Goal: Task Accomplishment & Management: Use online tool/utility

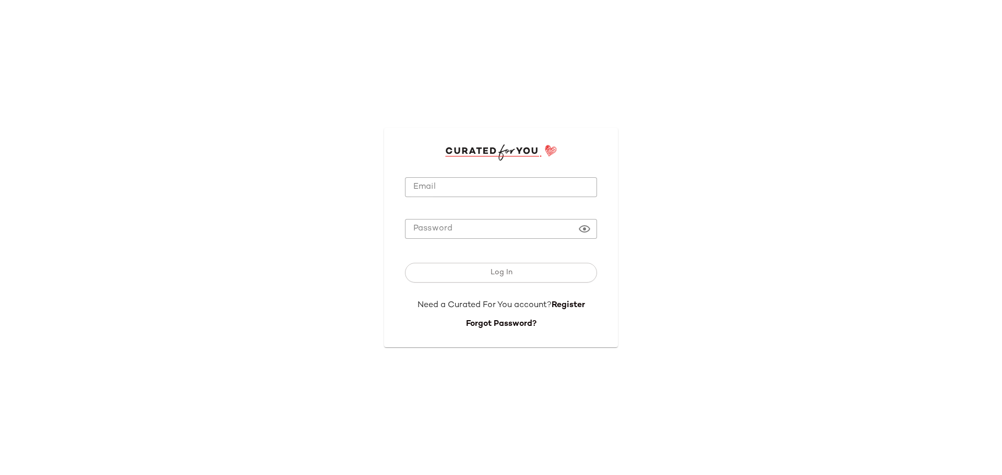
type input "**********"
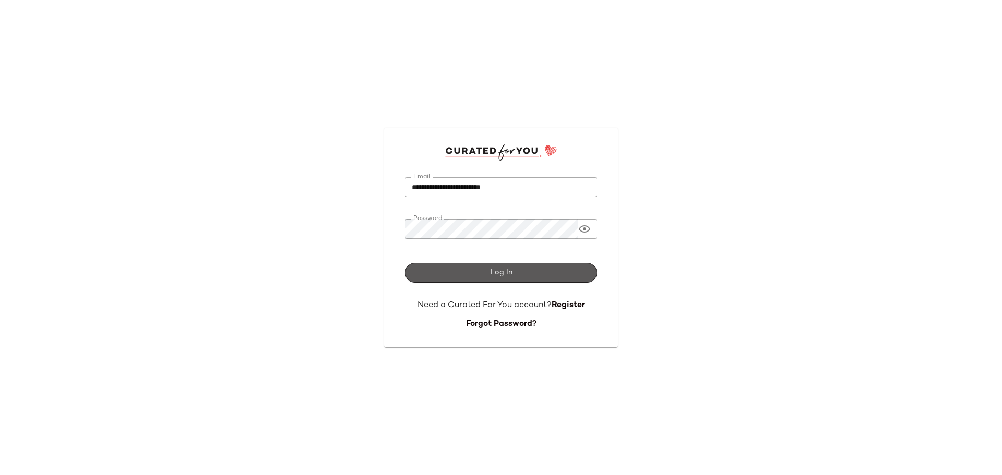
click at [448, 275] on button "Log In" at bounding box center [501, 273] width 192 height 20
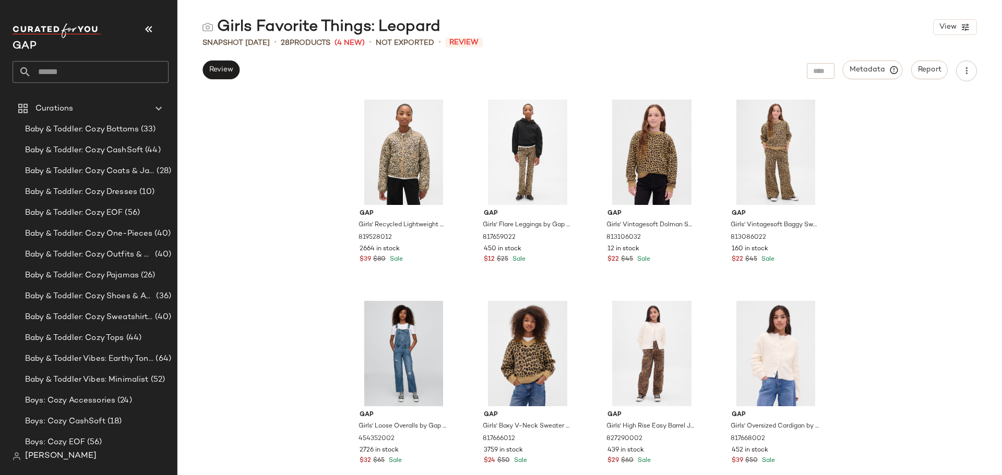
click at [234, 82] on div "Girls Favorite Things: Leopard View Snapshot Oct 8th • 28 Products (4 New) • No…" at bounding box center [589, 246] width 825 height 459
click at [223, 71] on span "Review" at bounding box center [221, 70] width 25 height 8
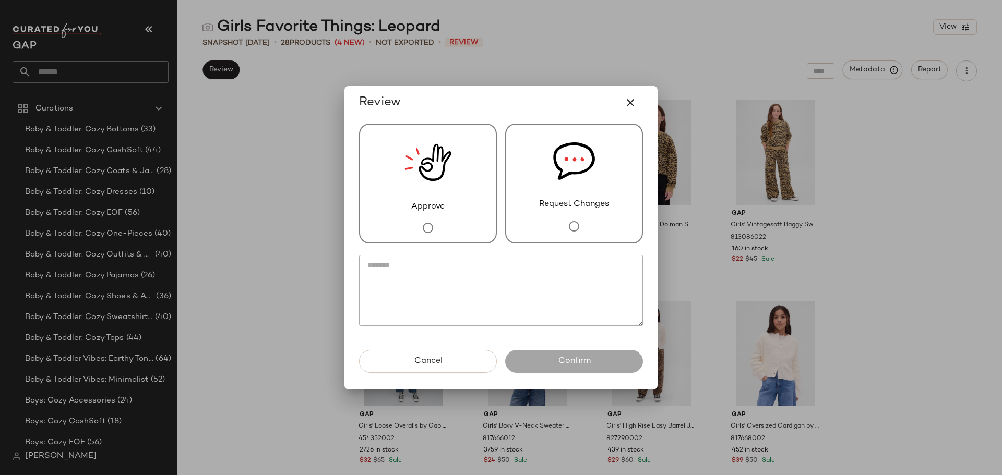
click at [431, 207] on span "Approve" at bounding box center [427, 207] width 33 height 13
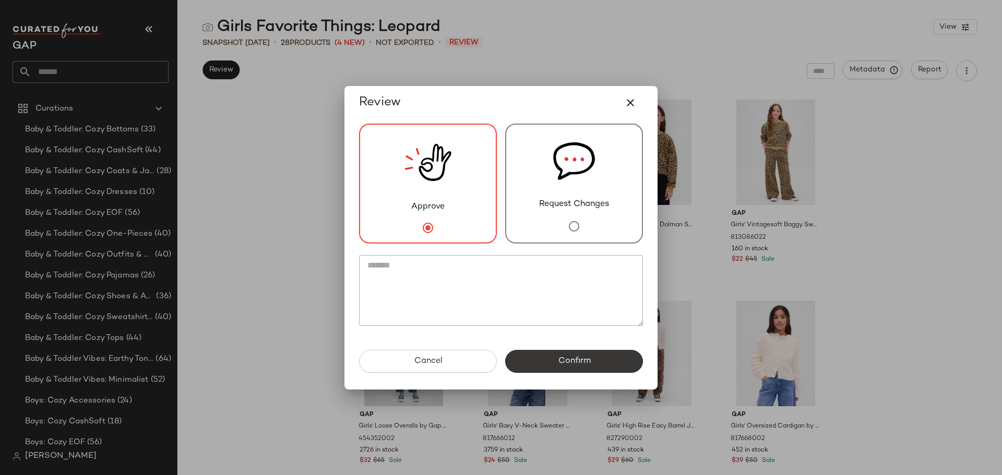
click at [556, 360] on button "Confirm" at bounding box center [574, 361] width 138 height 23
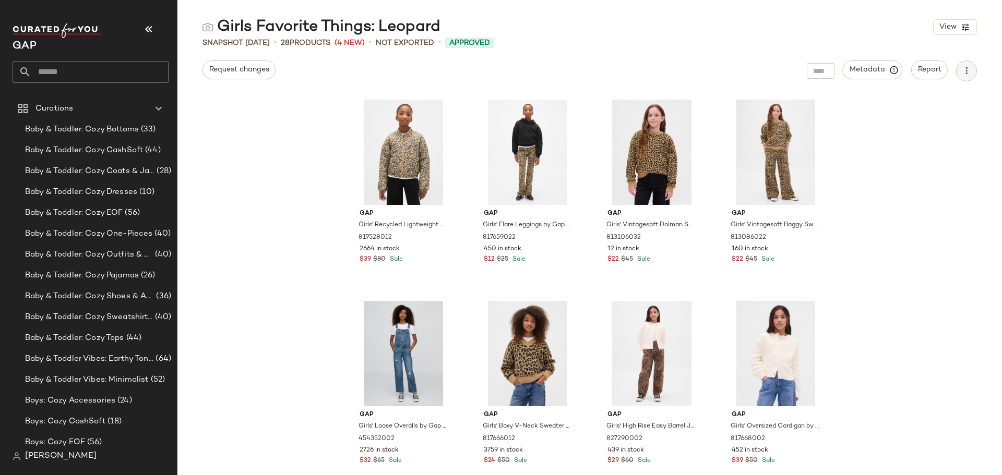
click at [963, 70] on icon "button" at bounding box center [966, 71] width 10 height 10
click at [890, 101] on span "Download CSV" at bounding box center [919, 101] width 98 height 11
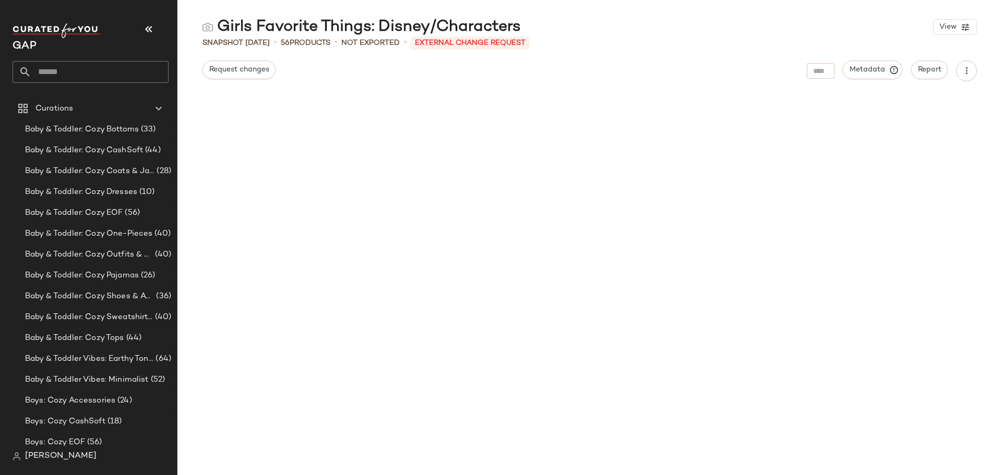
scroll to position [2441, 0]
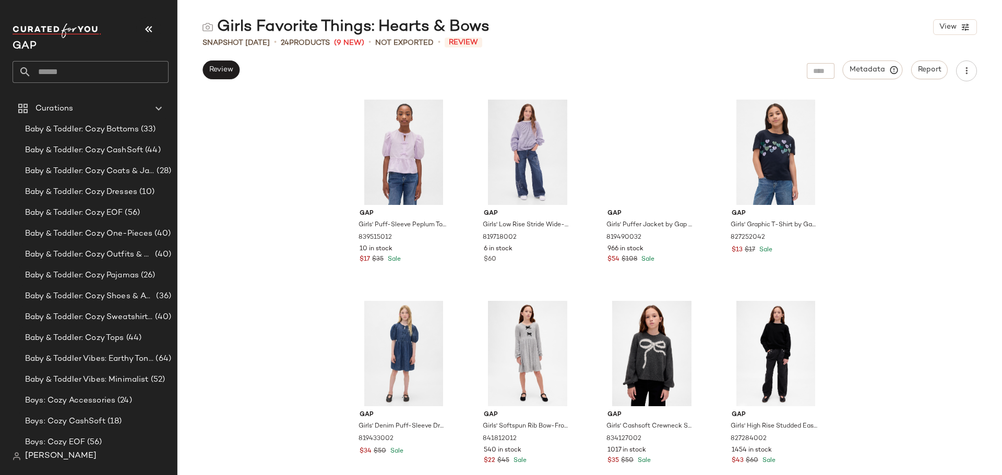
click at [200, 210] on div "Gap Girls' Puff-Sleeve Peplum Top by Gap Purple Lilac Size S (6/7) 839515012 10…" at bounding box center [589, 284] width 825 height 381
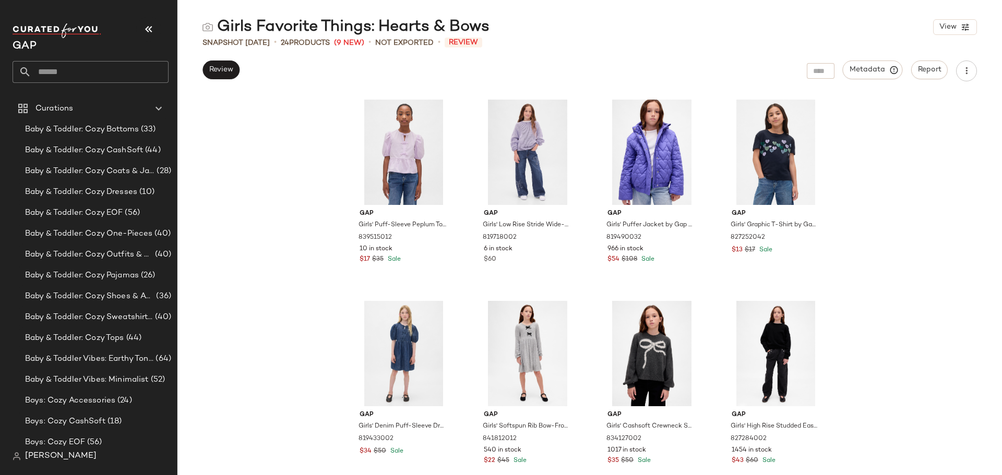
click at [273, 246] on div "Gap Girls' Puff-Sleeve Peplum Top by Gap Purple Lilac Size S (6/7) 839515012 10…" at bounding box center [589, 284] width 825 height 381
click at [439, 137] on icon at bounding box center [442, 133] width 8 height 8
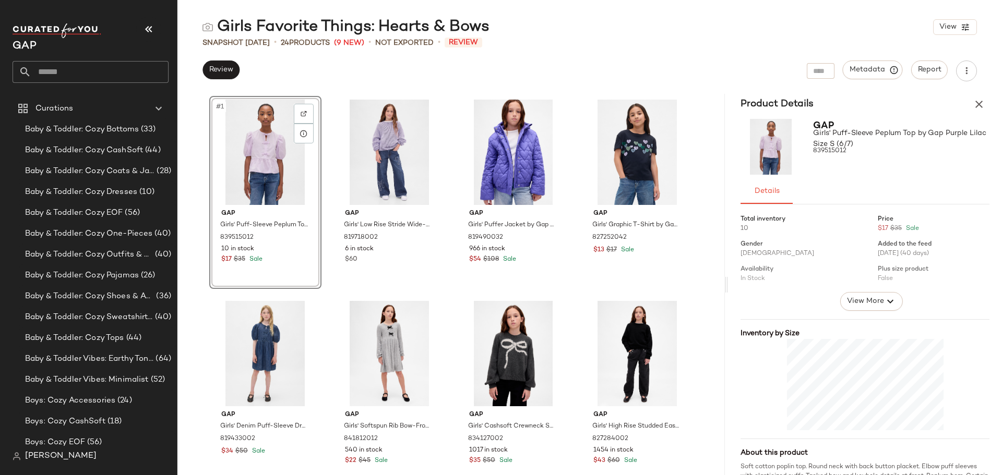
scroll to position [34, 0]
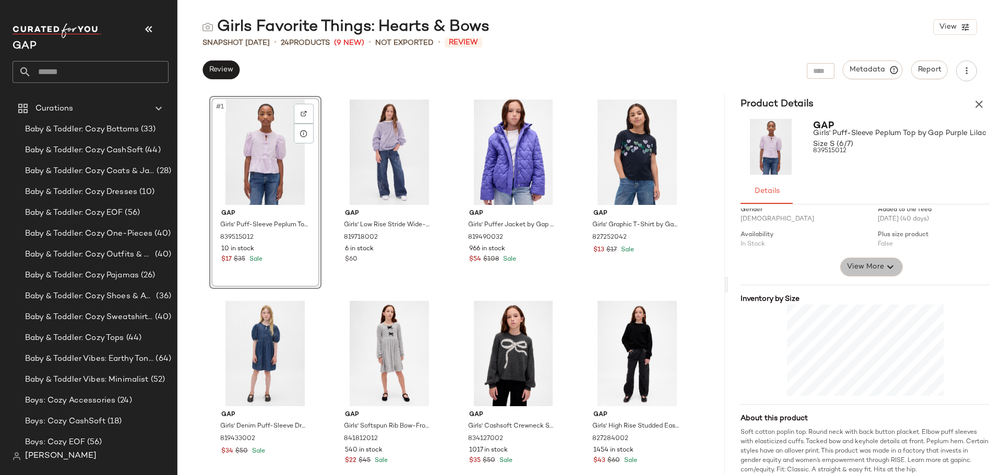
click at [874, 263] on span "View More" at bounding box center [865, 267] width 38 height 13
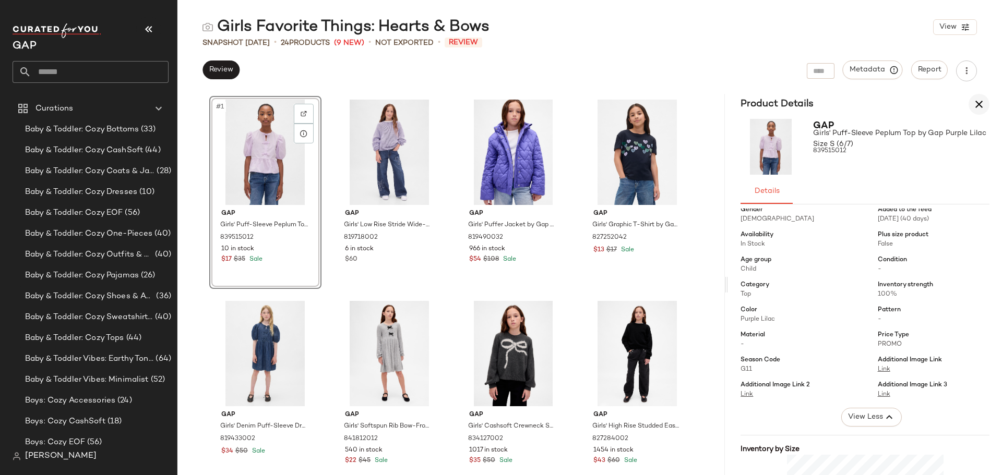
click at [976, 101] on icon "button" at bounding box center [979, 104] width 13 height 13
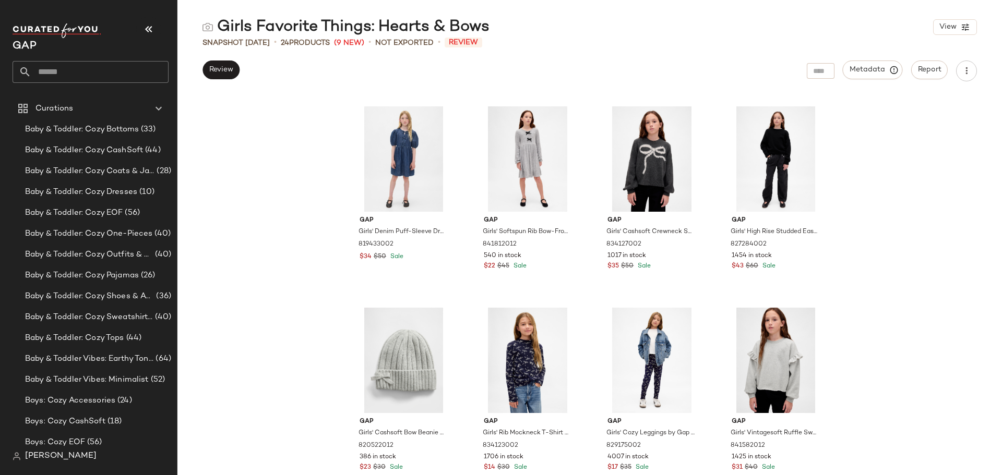
scroll to position [0, 0]
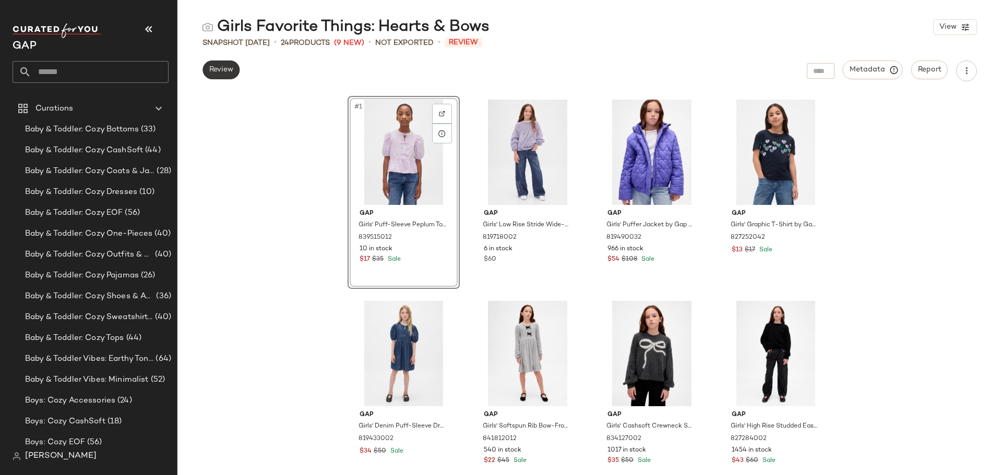
click at [216, 68] on span "Review" at bounding box center [221, 70] width 25 height 8
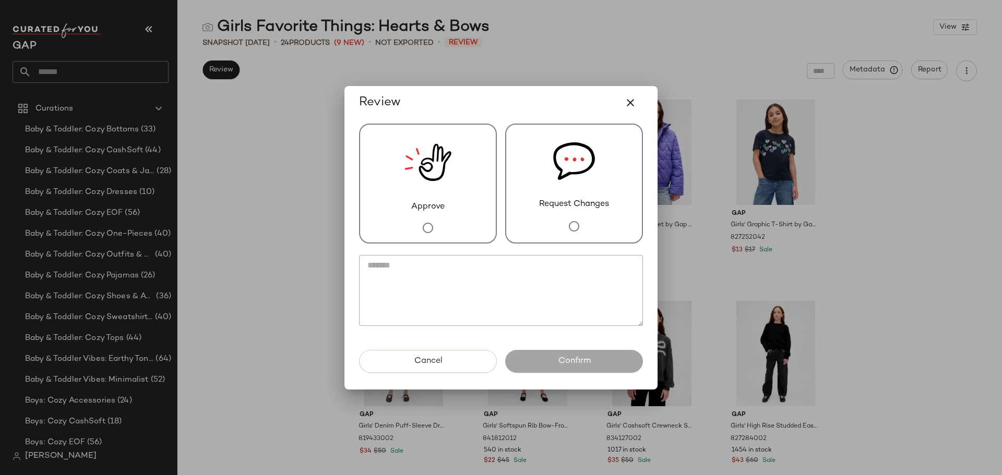
click at [591, 194] on img at bounding box center [574, 162] width 42 height 74
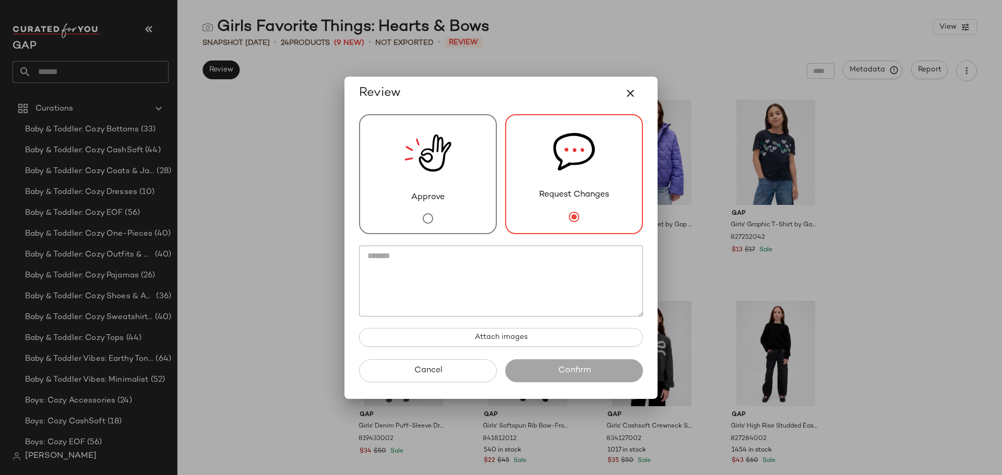
click at [469, 209] on div "Approve" at bounding box center [428, 174] width 138 height 120
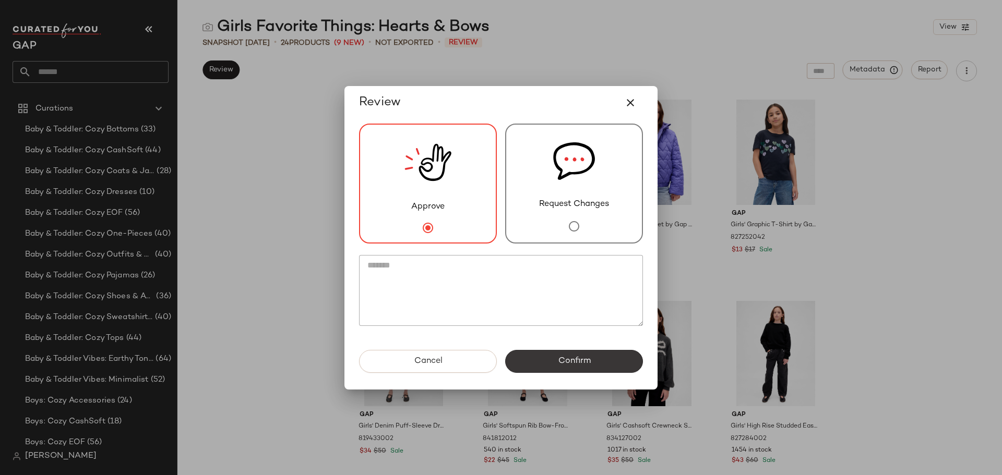
click at [557, 355] on button "Confirm" at bounding box center [574, 361] width 138 height 23
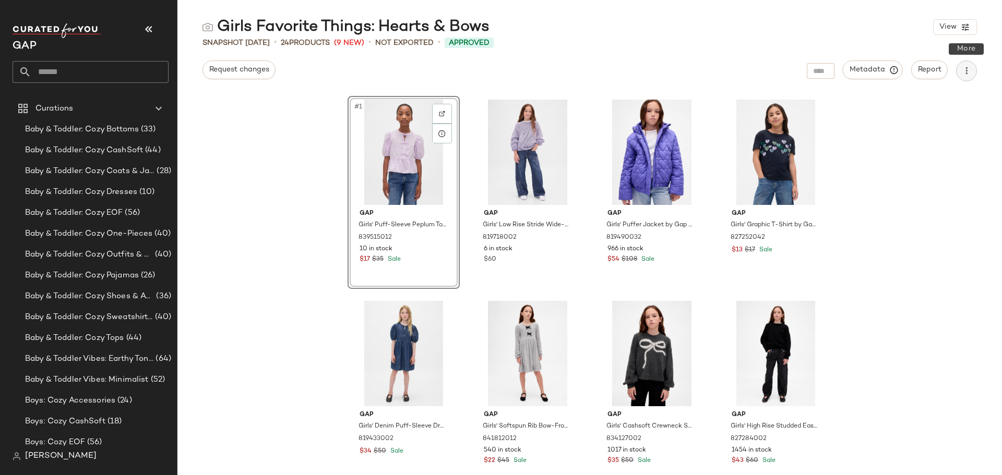
click at [962, 73] on icon "button" at bounding box center [966, 71] width 10 height 10
click at [916, 100] on span "Download CSV" at bounding box center [919, 101] width 98 height 11
click at [75, 71] on input "text" at bounding box center [99, 72] width 137 height 22
click at [89, 73] on input "***" at bounding box center [91, 72] width 156 height 22
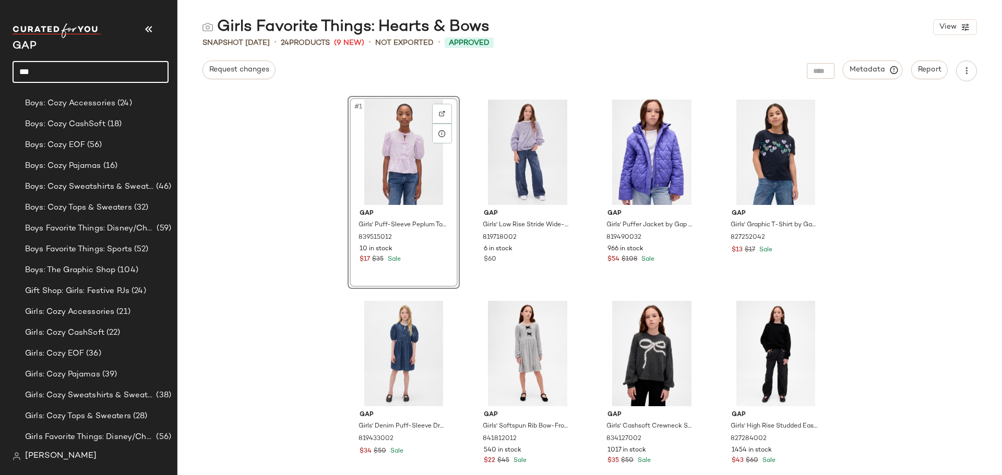
scroll to position [365, 0]
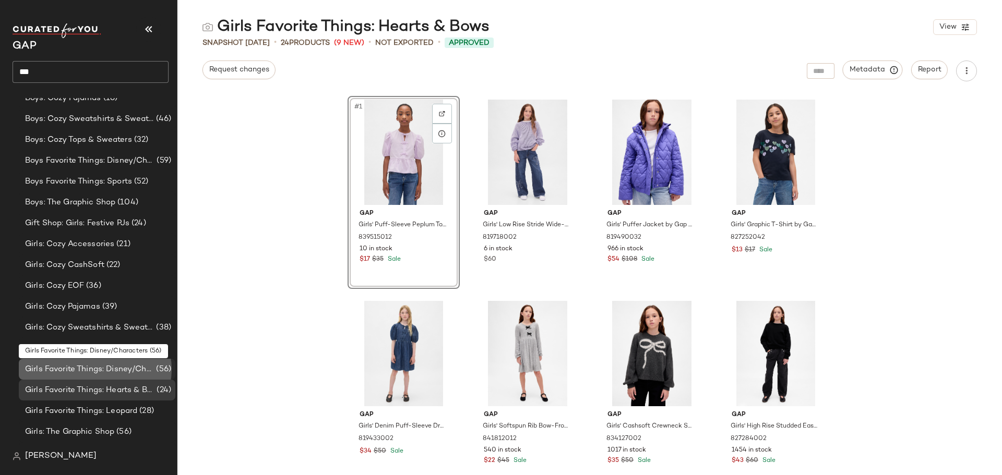
click at [104, 364] on span "Girls Favorite Things: Disney/Characters" at bounding box center [89, 370] width 129 height 12
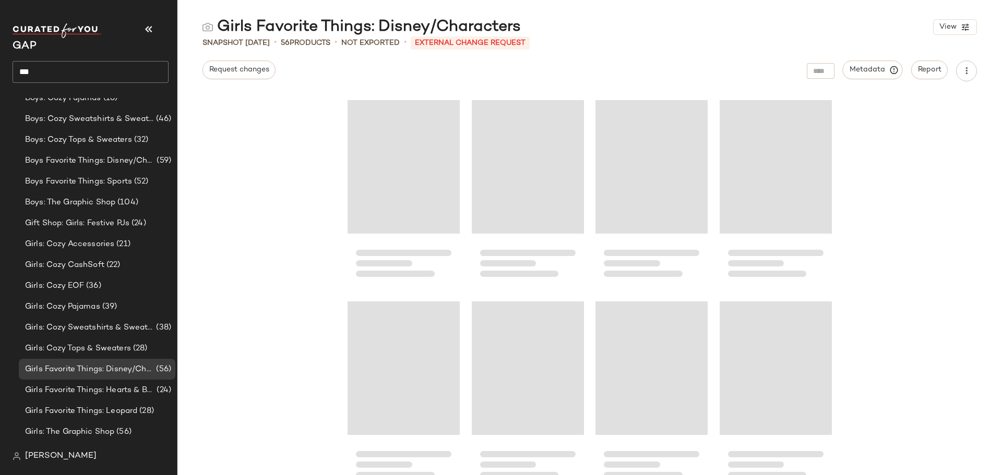
click at [60, 65] on input "***" at bounding box center [91, 72] width 156 height 22
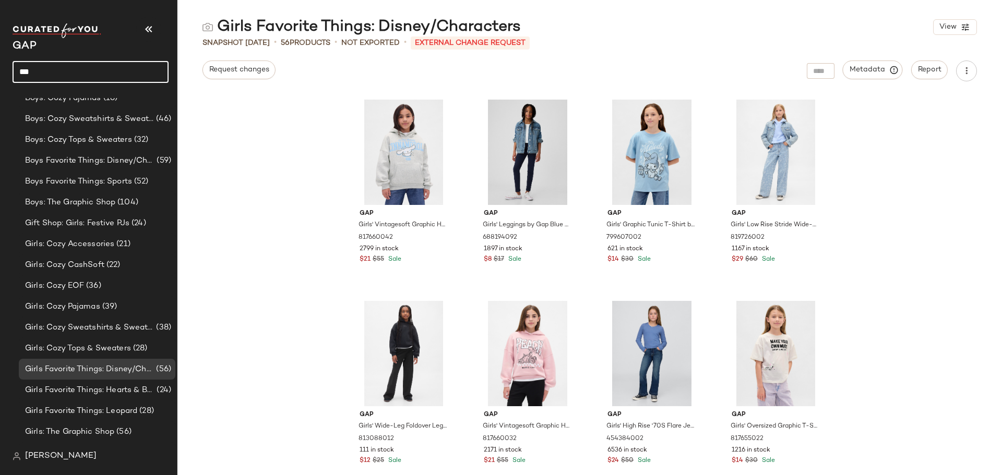
click at [32, 72] on input "***" at bounding box center [91, 72] width 156 height 22
type input "***"
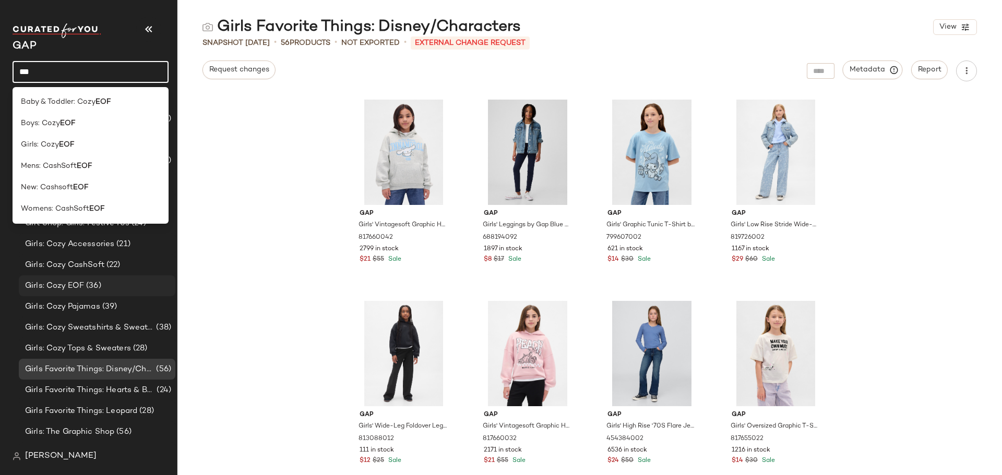
click at [87, 283] on span "(36)" at bounding box center [92, 286] width 17 height 12
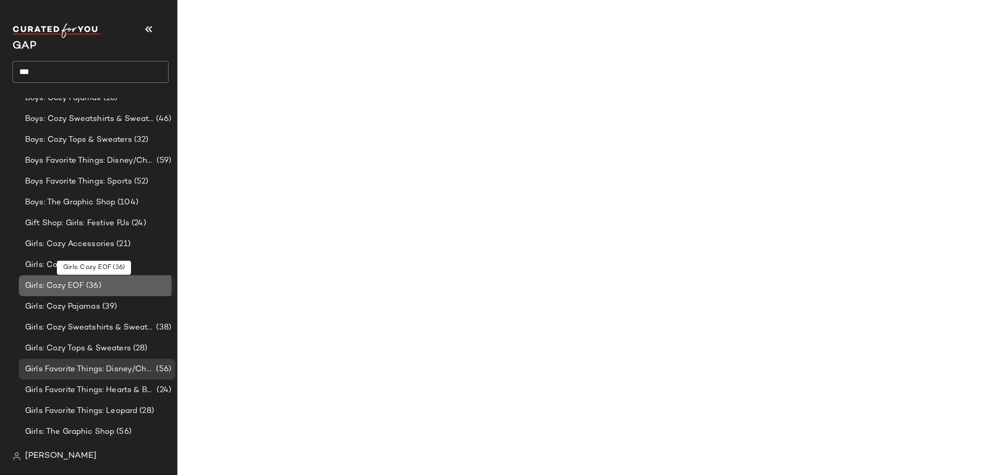
click at [79, 283] on span "Girls: Cozy EOF" at bounding box center [54, 286] width 59 height 12
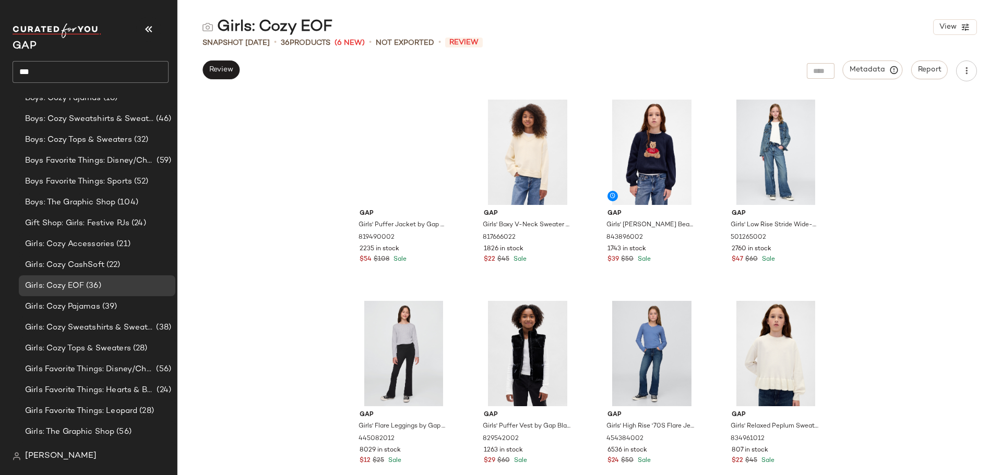
click at [291, 174] on div "Gap Girls' Puffer Jacket by Gap Black Size L (10) 819490002 2235 in stock $54 $…" at bounding box center [589, 284] width 825 height 381
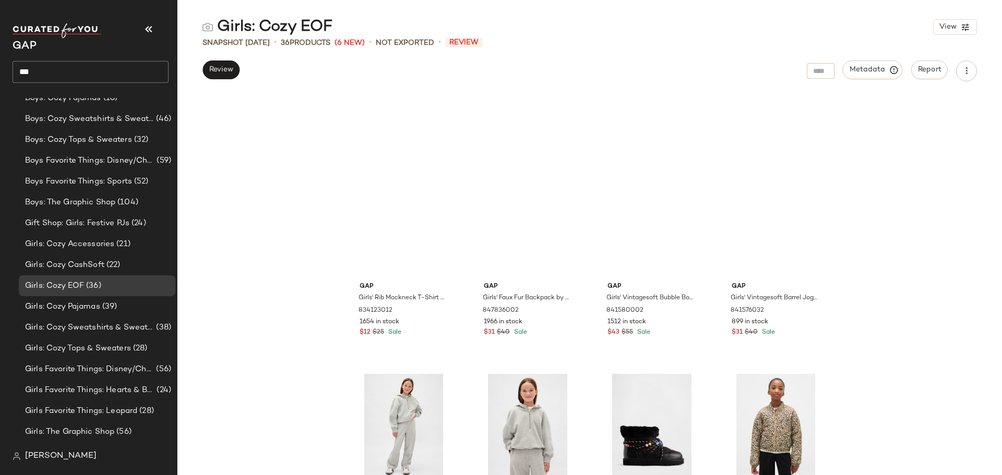
scroll to position [338, 0]
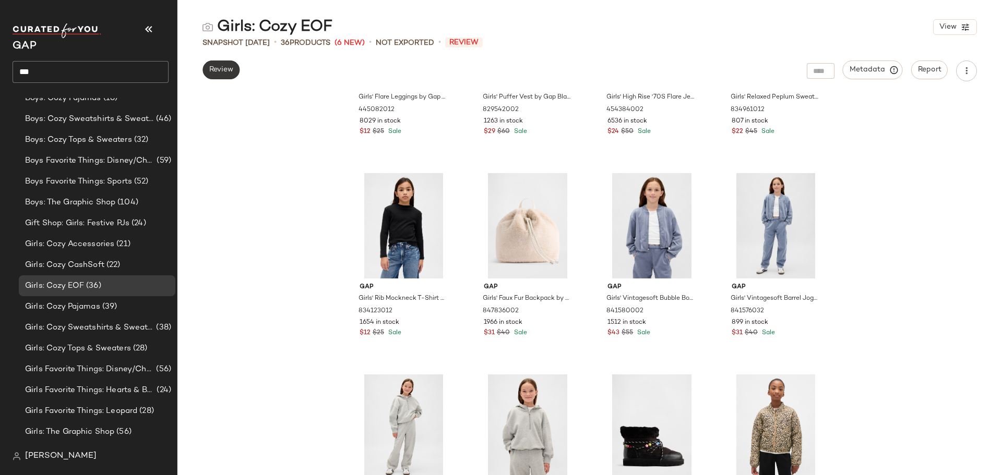
click at [228, 76] on button "Review" at bounding box center [220, 70] width 37 height 19
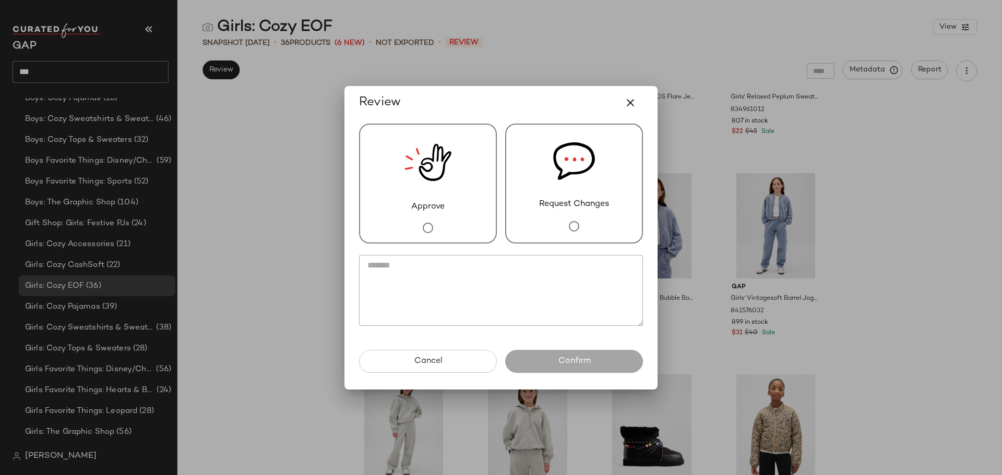
click at [464, 222] on div "Approve" at bounding box center [428, 184] width 138 height 120
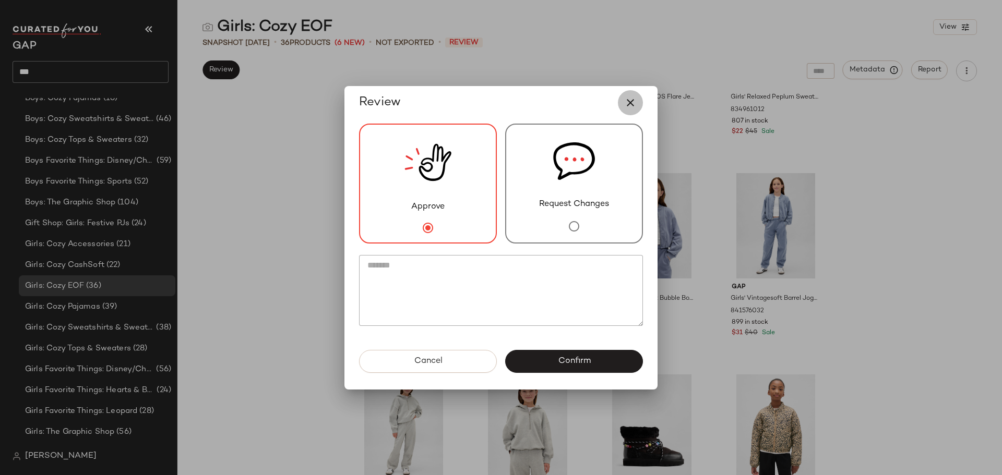
click at [627, 100] on icon "button" at bounding box center [630, 103] width 13 height 13
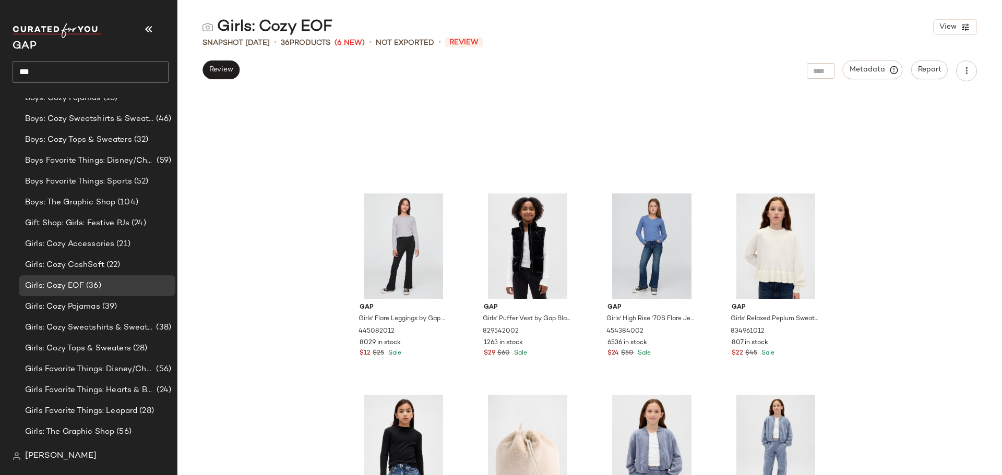
scroll to position [0, 0]
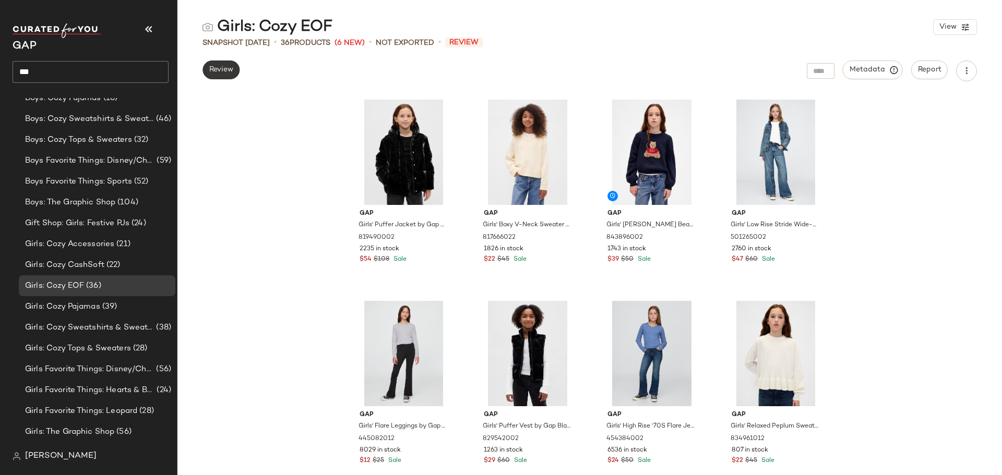
click at [207, 66] on button "Review" at bounding box center [220, 70] width 37 height 19
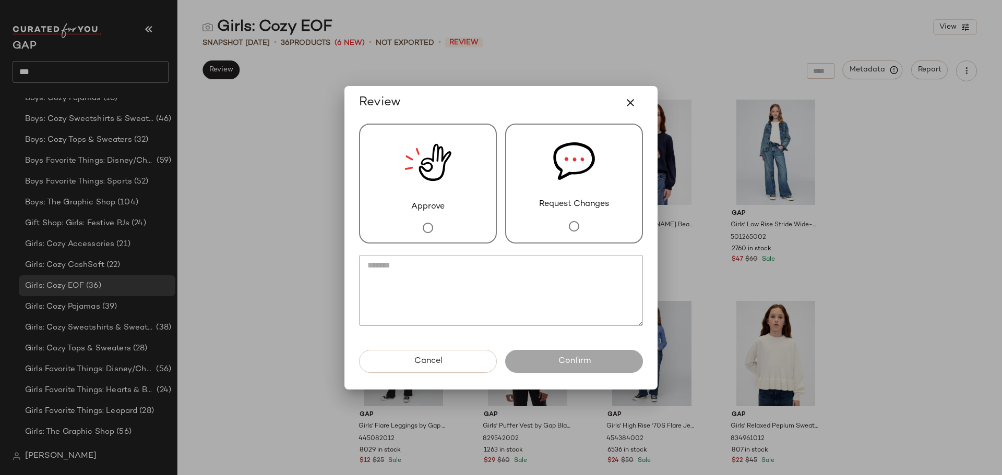
click at [455, 210] on div "Approve" at bounding box center [428, 184] width 138 height 120
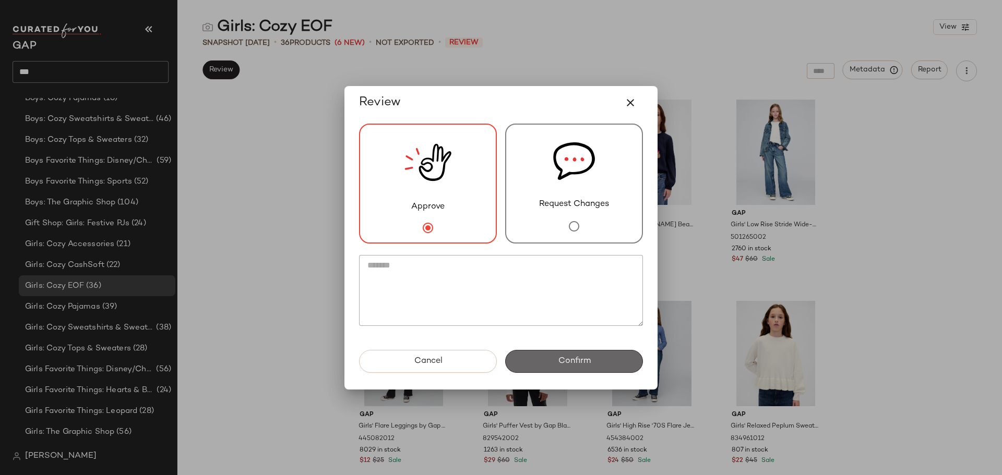
click at [589, 362] on span "Confirm" at bounding box center [573, 361] width 33 height 10
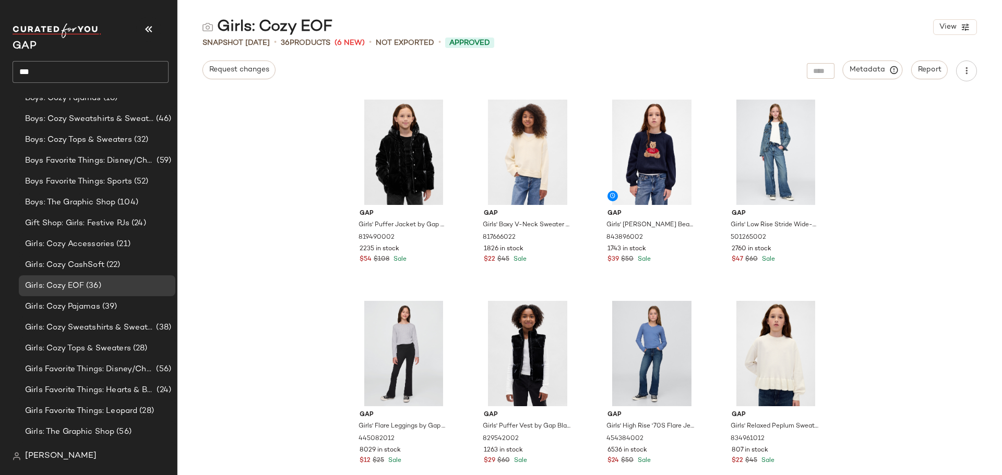
click at [919, 237] on div "Gap Girls' Puffer Jacket by Gap Black Size L (10) 819490002 2235 in stock $54 $…" at bounding box center [589, 284] width 825 height 381
click at [964, 71] on icon "button" at bounding box center [966, 71] width 10 height 10
click at [899, 101] on span "Download CSV" at bounding box center [919, 101] width 98 height 11
click at [119, 327] on span "Girls: Cozy Sweatshirts & Sweatpants" at bounding box center [89, 328] width 129 height 12
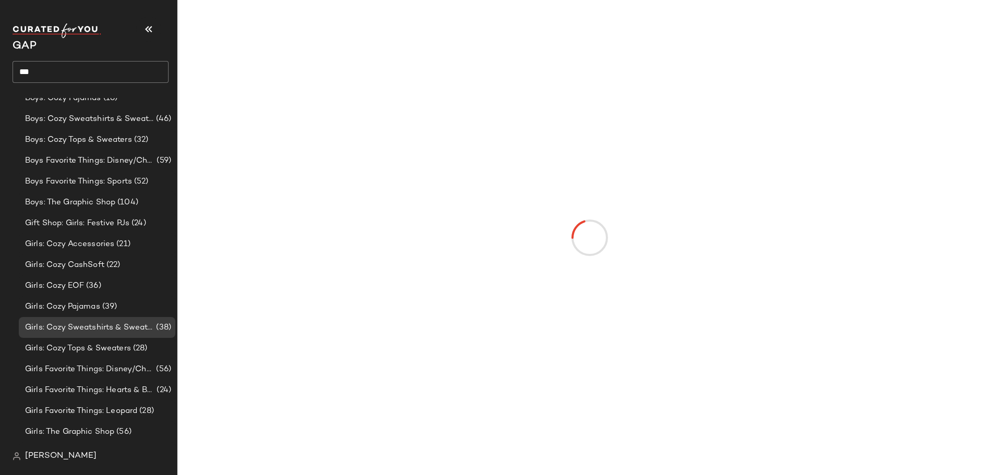
click at [281, 271] on div at bounding box center [590, 237] width 820 height 471
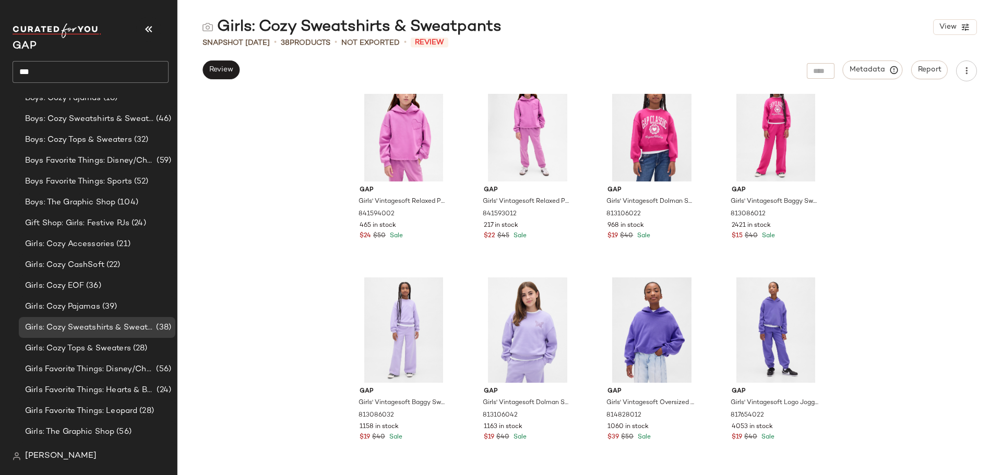
scroll to position [226, 0]
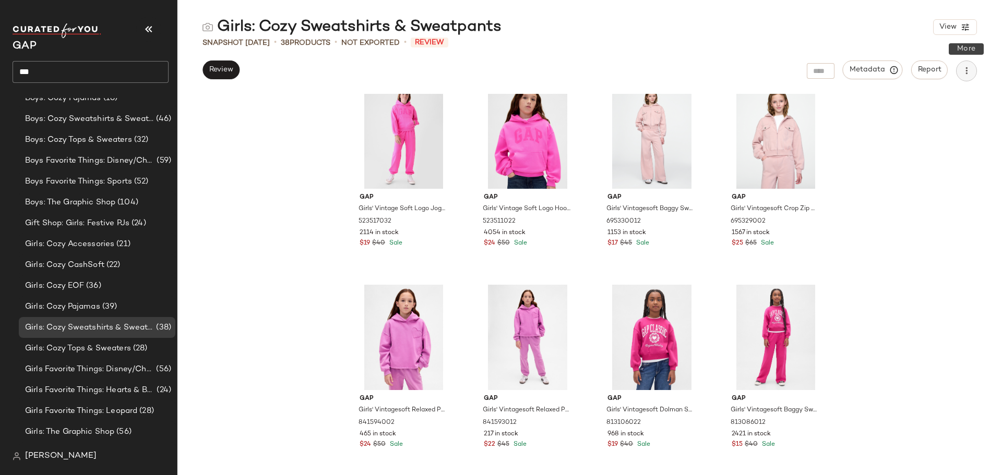
click at [958, 73] on button "button" at bounding box center [966, 71] width 21 height 21
click at [921, 99] on span "Download CSV" at bounding box center [919, 101] width 98 height 11
click at [202, 71] on button "Review" at bounding box center [220, 70] width 37 height 19
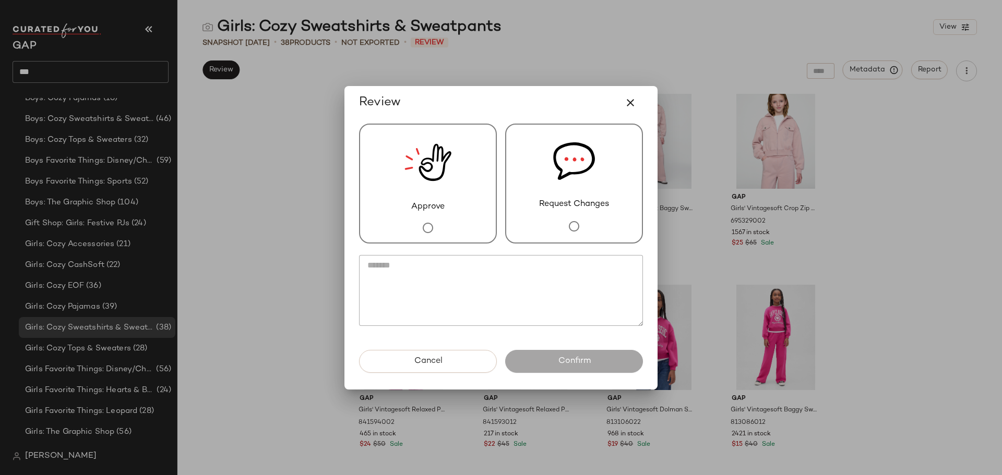
click at [450, 184] on img at bounding box center [427, 163] width 47 height 76
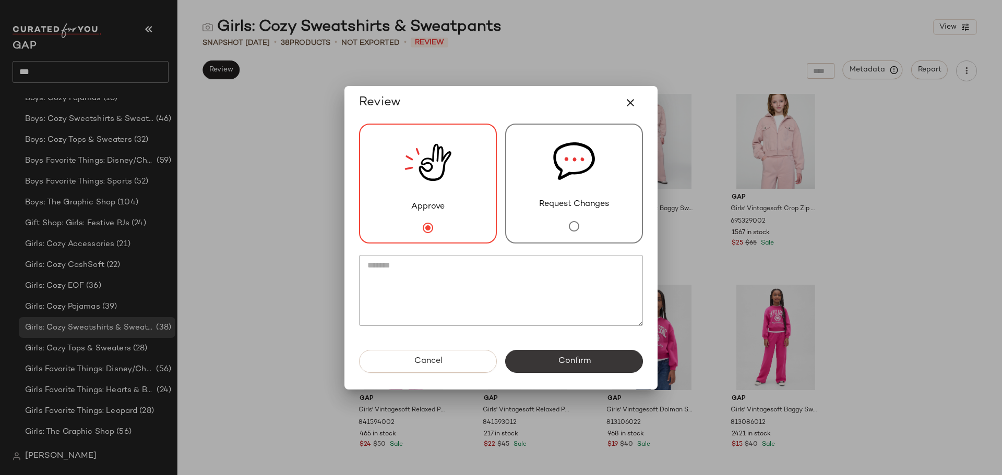
click at [541, 357] on button "Confirm" at bounding box center [574, 361] width 138 height 23
